Goal: Information Seeking & Learning: Learn about a topic

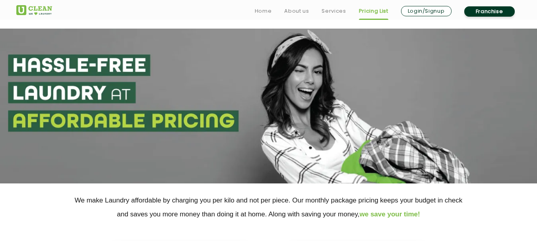
scroll to position [132, 0]
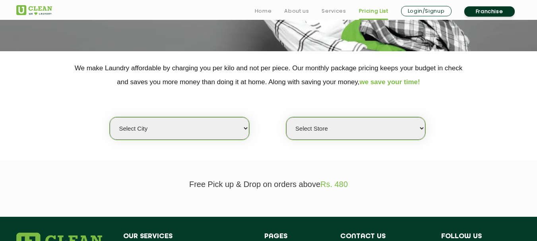
click at [201, 133] on select "Select city [GEOGRAPHIC_DATA] [GEOGRAPHIC_DATA] [GEOGRAPHIC_DATA] [GEOGRAPHIC_D…" at bounding box center [179, 128] width 139 height 23
select select "165"
click at [110, 117] on select "Select city [GEOGRAPHIC_DATA] [GEOGRAPHIC_DATA] [GEOGRAPHIC_DATA] [GEOGRAPHIC_D…" at bounding box center [179, 128] width 139 height 23
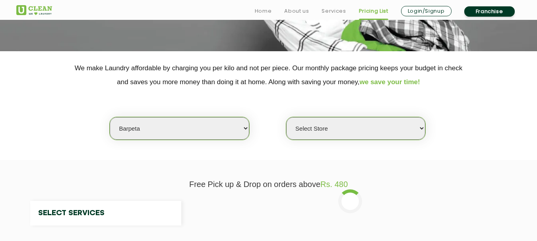
click at [358, 135] on select "Select Store" at bounding box center [355, 128] width 139 height 23
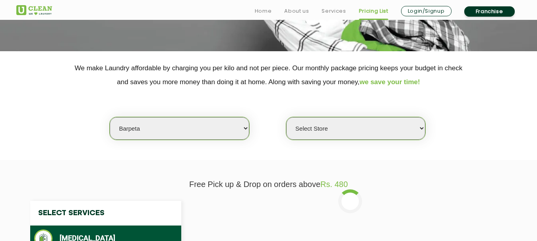
click at [362, 135] on select "Select Store UClean Barpeta" at bounding box center [355, 128] width 139 height 23
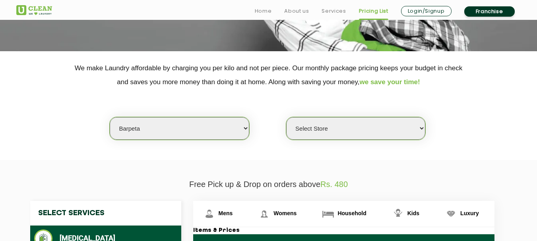
click at [374, 137] on select "Select Store UClean Barpeta" at bounding box center [355, 128] width 139 height 23
select select "499"
click at [286, 117] on select "Select Store UClean Barpeta" at bounding box center [355, 128] width 139 height 23
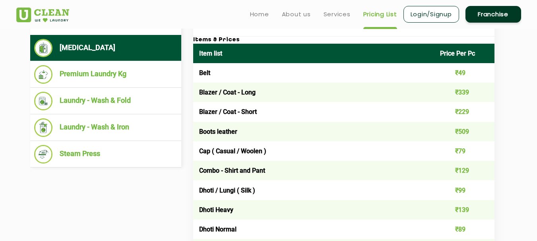
scroll to position [316, 0]
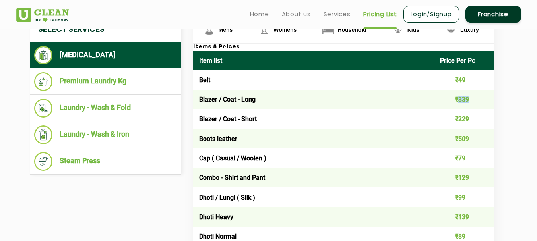
drag, startPoint x: 458, startPoint y: 99, endPoint x: 471, endPoint y: 100, distance: 13.2
click at [471, 100] on td "₹339" at bounding box center [464, 99] width 60 height 19
copy td "339"
drag, startPoint x: 461, startPoint y: 118, endPoint x: 465, endPoint y: 117, distance: 4.1
click at [465, 117] on td "₹229" at bounding box center [464, 118] width 60 height 19
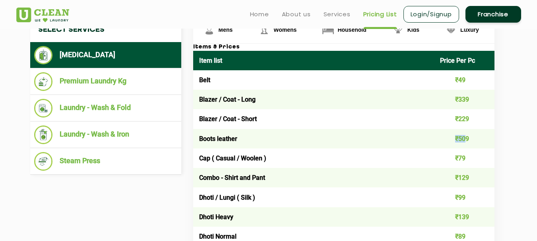
drag, startPoint x: 442, startPoint y: 147, endPoint x: 466, endPoint y: 144, distance: 24.8
click at [466, 144] on td "₹509" at bounding box center [464, 138] width 60 height 19
click at [461, 122] on td "₹229" at bounding box center [464, 118] width 60 height 19
copy td "229"
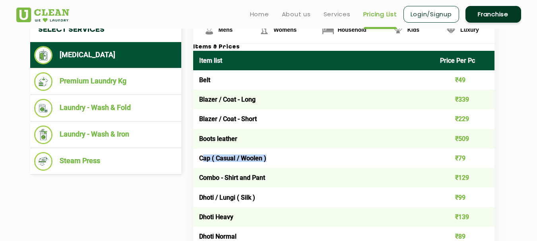
drag, startPoint x: 201, startPoint y: 162, endPoint x: 270, endPoint y: 163, distance: 68.7
click at [270, 163] on td "Cap ( Casual / Woolen )" at bounding box center [313, 158] width 241 height 19
drag, startPoint x: 209, startPoint y: 178, endPoint x: 297, endPoint y: 178, distance: 87.4
click at [297, 178] on td "Combo - Shirt and Pant" at bounding box center [313, 177] width 241 height 19
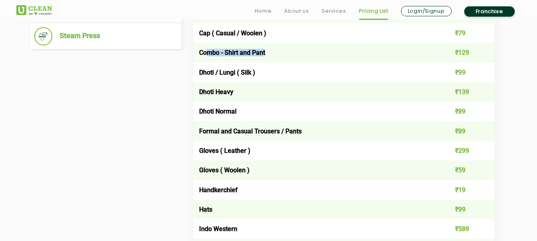
scroll to position [449, 0]
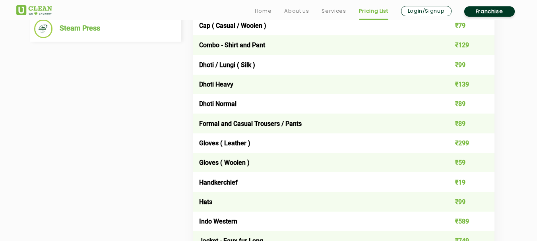
click at [252, 58] on td "Dhoti / Lungi ( Silk )" at bounding box center [313, 64] width 241 height 19
drag, startPoint x: 198, startPoint y: 66, endPoint x: 255, endPoint y: 66, distance: 57.6
click at [255, 66] on td "Dhoti / Lungi ( Silk )" at bounding box center [313, 64] width 241 height 19
drag, startPoint x: 202, startPoint y: 88, endPoint x: 221, endPoint y: 88, distance: 19.1
click at [221, 88] on td "Dhoti Heavy" at bounding box center [313, 84] width 241 height 19
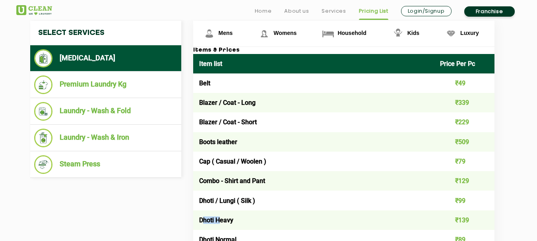
scroll to position [316, 0]
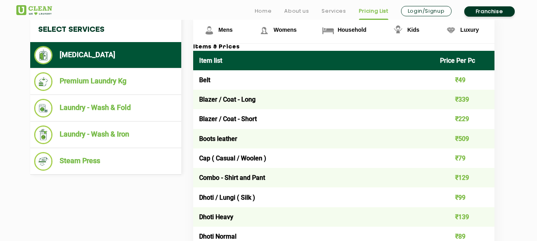
click at [111, 56] on li "[MEDICAL_DATA]" at bounding box center [105, 55] width 143 height 18
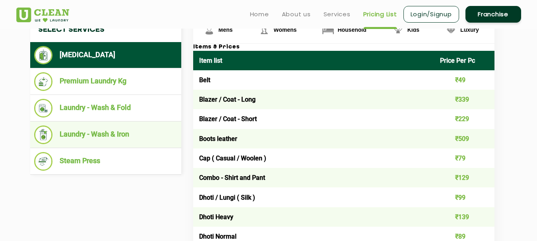
click at [122, 134] on li "Laundry - Wash & Iron" at bounding box center [105, 135] width 143 height 19
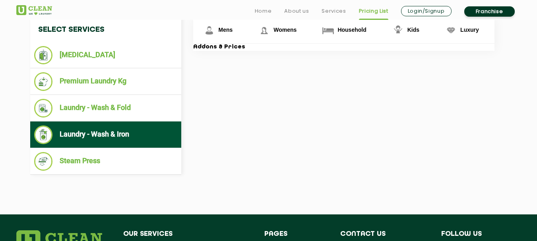
click at [273, 99] on div "Select Services [MEDICAL_DATA] Premium Laundry Kg Laundry - Wash & Fold Laundry…" at bounding box center [268, 95] width 489 height 157
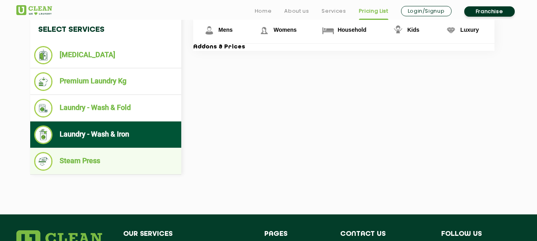
click at [86, 155] on li "Steam Press" at bounding box center [105, 161] width 143 height 19
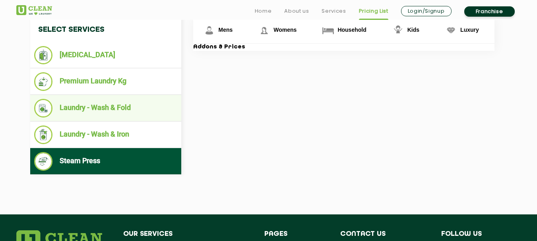
click at [99, 114] on li "Laundry - Wash & Fold" at bounding box center [105, 108] width 143 height 19
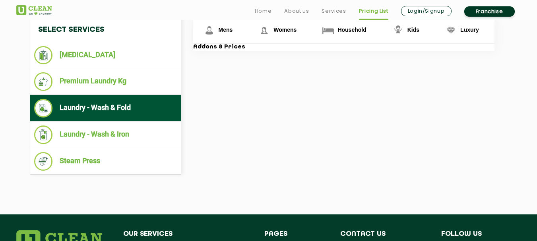
click at [227, 117] on div "Select Services [MEDICAL_DATA] Premium Laundry Kg Laundry - Wash & Fold Laundry…" at bounding box center [268, 95] width 489 height 157
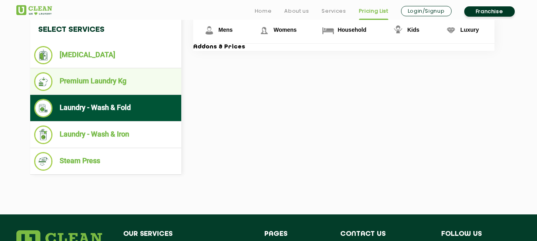
click at [100, 89] on li "Premium Laundry Kg" at bounding box center [105, 81] width 143 height 19
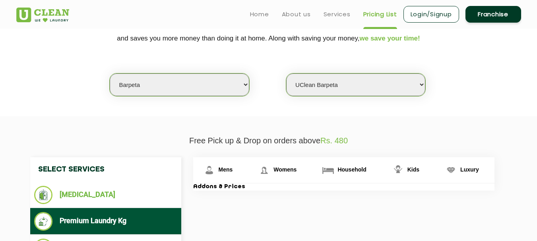
scroll to position [184, 0]
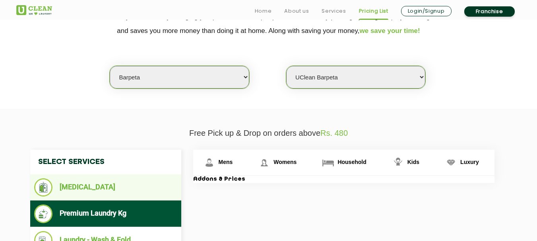
click at [71, 191] on li "[MEDICAL_DATA]" at bounding box center [105, 187] width 143 height 18
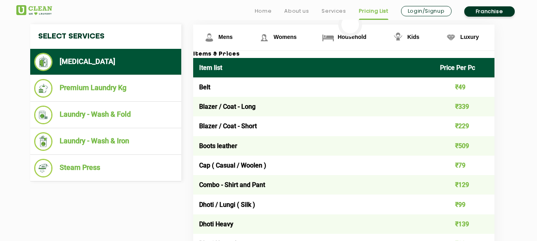
scroll to position [316, 0]
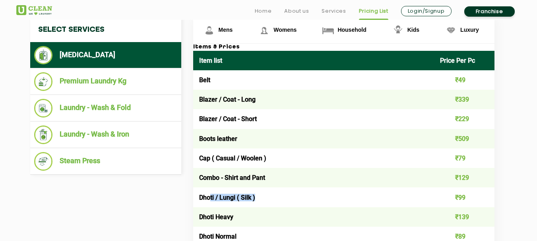
drag, startPoint x: 209, startPoint y: 195, endPoint x: 275, endPoint y: 195, distance: 66.0
click at [275, 195] on td "Dhoti / Lungi ( Silk )" at bounding box center [313, 197] width 241 height 19
drag, startPoint x: 203, startPoint y: 211, endPoint x: 275, endPoint y: 214, distance: 72.4
click at [275, 214] on td "Dhoti Heavy" at bounding box center [313, 216] width 241 height 19
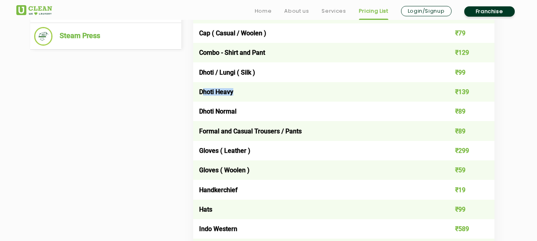
scroll to position [449, 0]
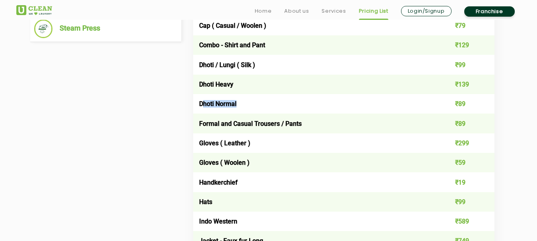
drag, startPoint x: 202, startPoint y: 106, endPoint x: 280, endPoint y: 106, distance: 77.9
click at [280, 106] on td "Dhoti Normal" at bounding box center [313, 103] width 241 height 19
drag, startPoint x: 287, startPoint y: 127, endPoint x: 298, endPoint y: 127, distance: 10.3
click at [298, 127] on td "Formal and Casual Trousers / Pants" at bounding box center [313, 123] width 241 height 19
drag, startPoint x: 208, startPoint y: 143, endPoint x: 305, endPoint y: 143, distance: 96.6
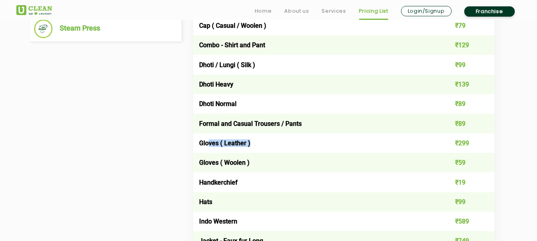
click at [305, 143] on td "Gloves ( Leather )" at bounding box center [313, 143] width 241 height 19
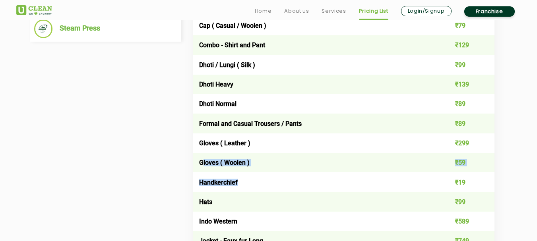
drag, startPoint x: 204, startPoint y: 202, endPoint x: 305, endPoint y: 207, distance: 100.6
click at [304, 207] on td "Hats" at bounding box center [313, 201] width 241 height 19
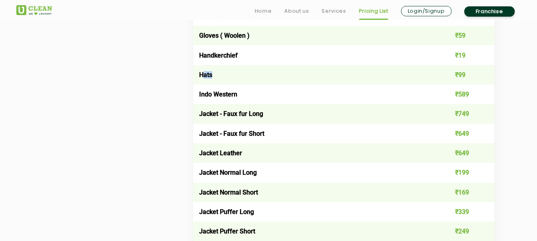
scroll to position [581, 0]
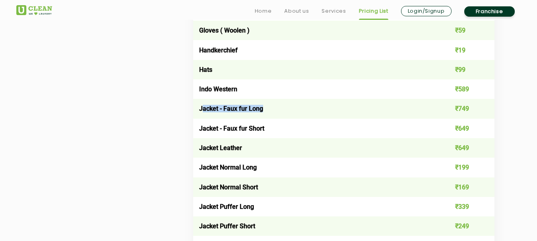
drag, startPoint x: 203, startPoint y: 110, endPoint x: 299, endPoint y: 114, distance: 95.8
click at [299, 114] on td "Jacket - Faux fur Long" at bounding box center [313, 108] width 241 height 19
drag, startPoint x: 208, startPoint y: 132, endPoint x: 450, endPoint y: 136, distance: 242.4
click at [450, 136] on tr "Jacket - Faux fur Short ₹649" at bounding box center [343, 128] width 301 height 19
drag, startPoint x: 208, startPoint y: 149, endPoint x: 439, endPoint y: 157, distance: 231.0
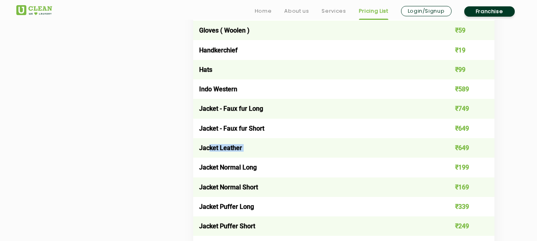
click at [439, 157] on tr "Jacket Leather ₹649" at bounding box center [343, 147] width 301 height 19
click at [314, 176] on td "Jacket Normal Long" at bounding box center [313, 167] width 241 height 19
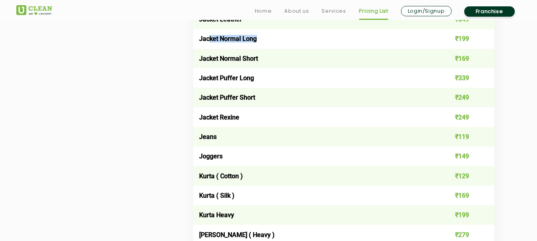
scroll to position [713, 0]
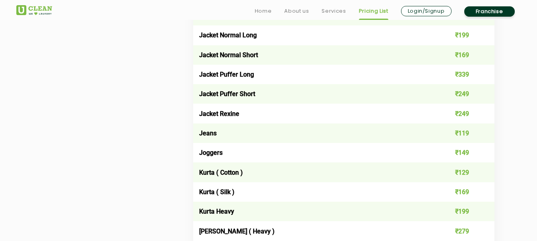
click at [466, 39] on td "₹199" at bounding box center [464, 34] width 60 height 19
copy td "199"
drag, startPoint x: 454, startPoint y: 96, endPoint x: 459, endPoint y: 110, distance: 14.8
click at [466, 97] on td "₹249" at bounding box center [464, 93] width 60 height 19
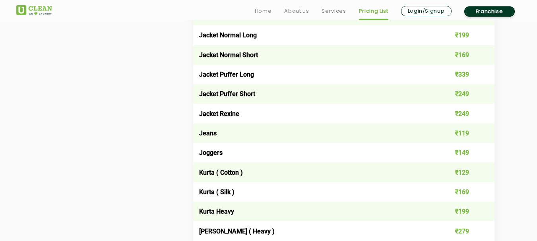
click at [447, 122] on td "₹249" at bounding box center [464, 113] width 60 height 19
drag, startPoint x: 200, startPoint y: 96, endPoint x: 263, endPoint y: 94, distance: 62.4
click at [263, 94] on td "Jacket Puffer Short" at bounding box center [313, 93] width 241 height 19
copy td "Jacket Puffer Short"
drag, startPoint x: 198, startPoint y: 74, endPoint x: 257, endPoint y: 73, distance: 59.6
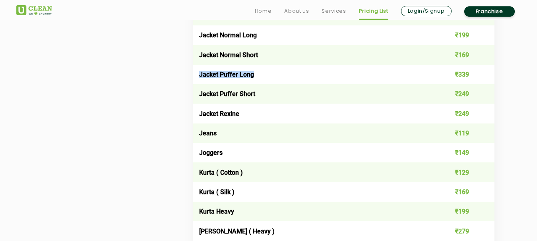
click at [257, 73] on td "Jacket Puffer Long" at bounding box center [313, 74] width 241 height 19
copy td "Jacket Puffer Long"
drag, startPoint x: 459, startPoint y: 77, endPoint x: 483, endPoint y: 77, distance: 23.8
click at [483, 77] on td "₹339" at bounding box center [464, 74] width 60 height 19
copy td "339"
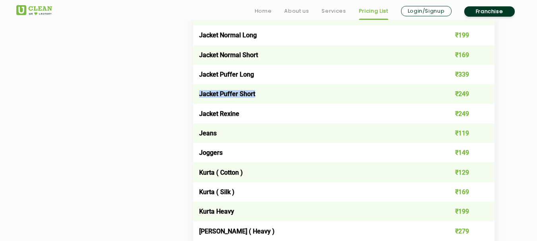
drag, startPoint x: 196, startPoint y: 91, endPoint x: 272, endPoint y: 91, distance: 75.5
click at [272, 91] on td "Jacket Puffer Short" at bounding box center [313, 93] width 241 height 19
copy td "Jacket Puffer Short"
click at [467, 95] on td "₹249" at bounding box center [464, 93] width 60 height 19
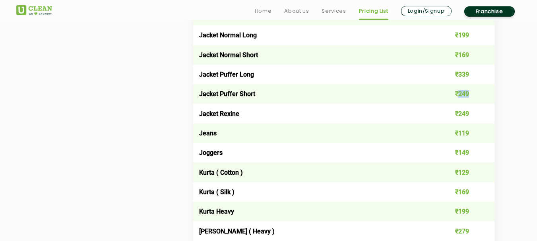
copy td "249"
drag, startPoint x: 201, startPoint y: 112, endPoint x: 255, endPoint y: 112, distance: 54.4
click at [251, 112] on td "Jacket Rexine" at bounding box center [313, 113] width 241 height 19
drag, startPoint x: 460, startPoint y: 113, endPoint x: 469, endPoint y: 112, distance: 9.2
click at [469, 112] on td "₹249" at bounding box center [464, 113] width 60 height 19
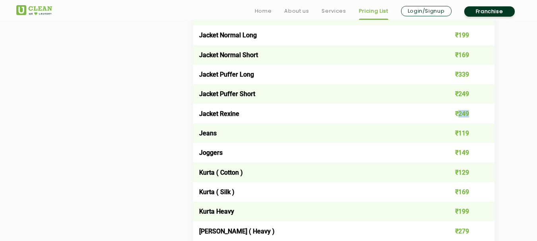
copy td "249"
click at [463, 113] on td "₹249" at bounding box center [464, 113] width 60 height 19
click at [230, 116] on td "Jacket Rexine" at bounding box center [313, 113] width 241 height 19
drag, startPoint x: 196, startPoint y: 113, endPoint x: 238, endPoint y: 112, distance: 42.1
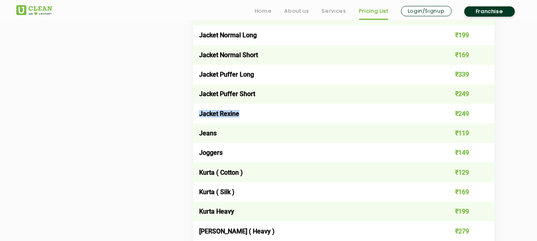
click at [238, 112] on td "Jacket Rexine" at bounding box center [313, 113] width 241 height 19
copy td "Jacket Rexine"
drag, startPoint x: 210, startPoint y: 135, endPoint x: 242, endPoint y: 133, distance: 32.2
click at [242, 133] on td "Jeans" at bounding box center [313, 133] width 241 height 19
drag, startPoint x: 195, startPoint y: 151, endPoint x: 317, endPoint y: 150, distance: 122.4
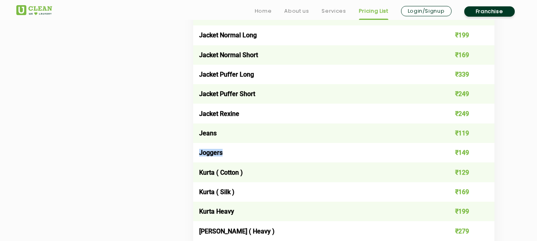
click at [317, 150] on td "Joggers" at bounding box center [313, 152] width 241 height 19
drag, startPoint x: 205, startPoint y: 176, endPoint x: 274, endPoint y: 175, distance: 69.5
click at [274, 175] on td "Kurta ( Cotton )" at bounding box center [313, 172] width 241 height 19
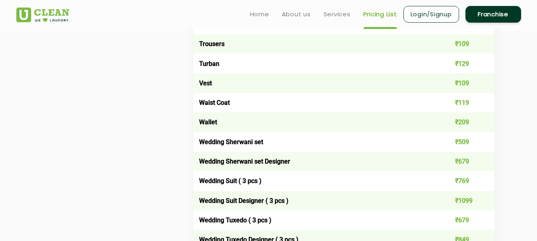
scroll to position [1376, 0]
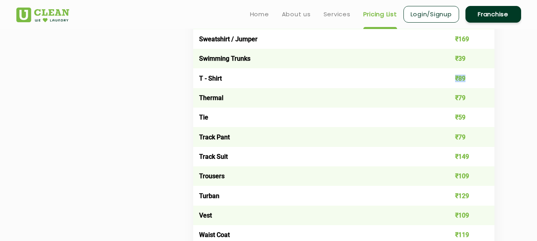
drag, startPoint x: 454, startPoint y: 79, endPoint x: 476, endPoint y: 79, distance: 21.9
click at [476, 79] on td "₹89" at bounding box center [464, 77] width 60 height 19
drag, startPoint x: 457, startPoint y: 138, endPoint x: 467, endPoint y: 139, distance: 10.8
click at [467, 139] on td "₹79" at bounding box center [464, 136] width 60 height 19
drag, startPoint x: 457, startPoint y: 176, endPoint x: 464, endPoint y: 176, distance: 6.8
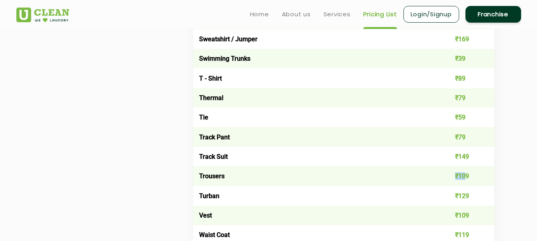
click at [464, 176] on td "₹109" at bounding box center [464, 175] width 60 height 19
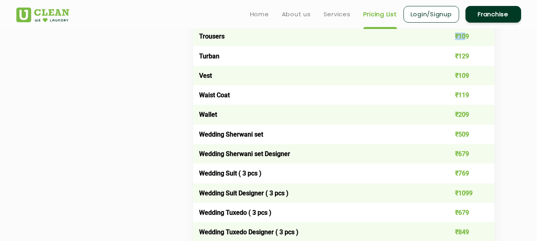
scroll to position [1508, 0]
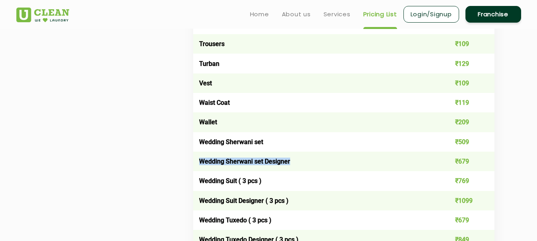
drag, startPoint x: 201, startPoint y: 159, endPoint x: 313, endPoint y: 170, distance: 113.0
click at [313, 170] on td "Wedding Sherwani set Designer" at bounding box center [313, 161] width 241 height 19
drag, startPoint x: 197, startPoint y: 141, endPoint x: 333, endPoint y: 148, distance: 136.1
click at [333, 148] on td "Wedding Sherwani set" at bounding box center [313, 141] width 241 height 19
drag, startPoint x: 252, startPoint y: 182, endPoint x: 279, endPoint y: 184, distance: 26.3
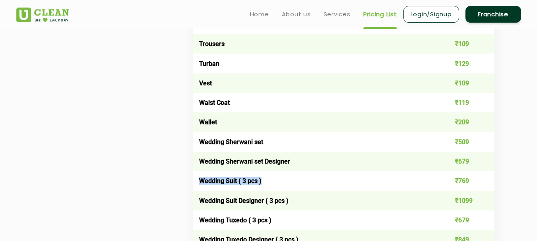
click at [279, 184] on td "Wedding Suit ( 3 pcs )" at bounding box center [313, 180] width 241 height 19
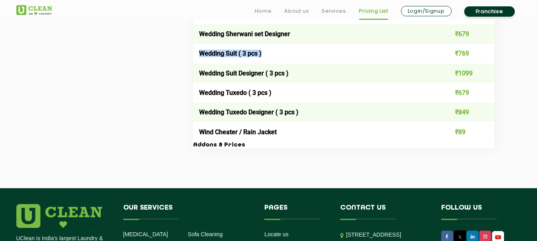
scroll to position [1641, 0]
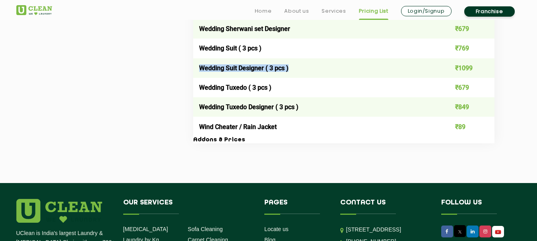
drag, startPoint x: 199, startPoint y: 73, endPoint x: 299, endPoint y: 70, distance: 100.2
click at [299, 70] on td "Wedding Suit Designer ( 3 pcs )" at bounding box center [313, 67] width 241 height 19
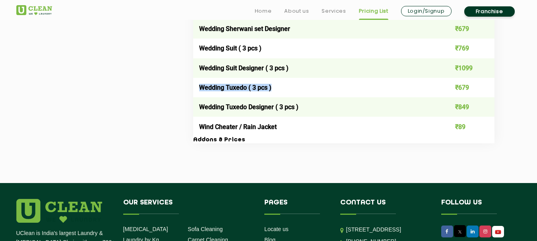
drag, startPoint x: 237, startPoint y: 86, endPoint x: 284, endPoint y: 86, distance: 46.9
click at [284, 86] on td "Wedding Tuxedo ( 3 pcs )" at bounding box center [313, 87] width 241 height 19
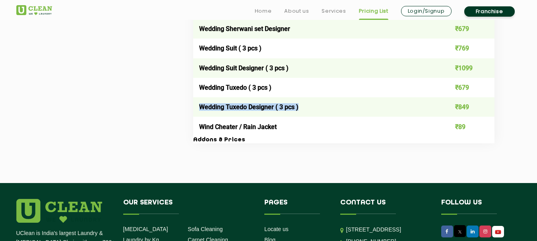
drag, startPoint x: 201, startPoint y: 108, endPoint x: 315, endPoint y: 112, distance: 113.7
click at [315, 112] on td "Wedding Tuxedo Designer ( 3 pcs )" at bounding box center [313, 106] width 241 height 19
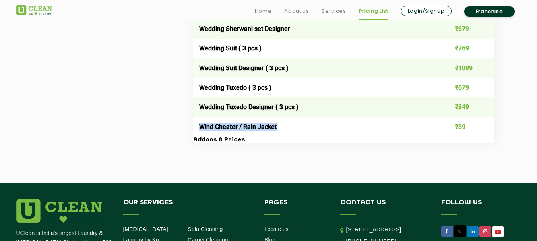
drag, startPoint x: 198, startPoint y: 126, endPoint x: 300, endPoint y: 132, distance: 101.9
click at [301, 127] on td "Wind Cheater / Rain Jacket" at bounding box center [313, 126] width 241 height 19
drag, startPoint x: 471, startPoint y: 108, endPoint x: 438, endPoint y: 102, distance: 33.6
click at [438, 102] on td "₹849" at bounding box center [464, 106] width 60 height 19
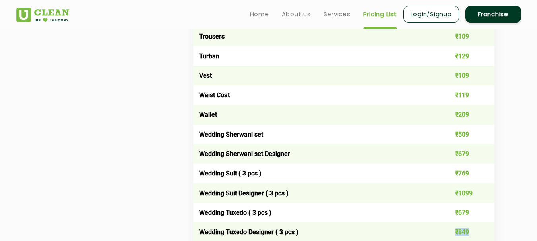
scroll to position [1508, 0]
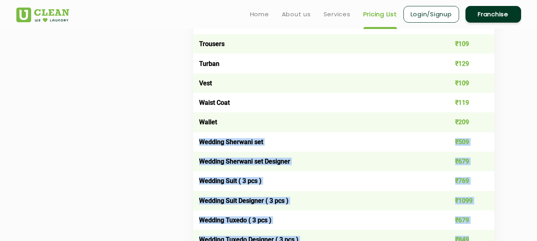
click at [198, 136] on td "Wedding Sherwani set" at bounding box center [313, 141] width 241 height 19
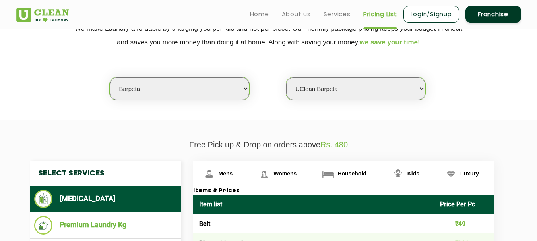
scroll to position [0, 0]
